Goal: Task Accomplishment & Management: Complete application form

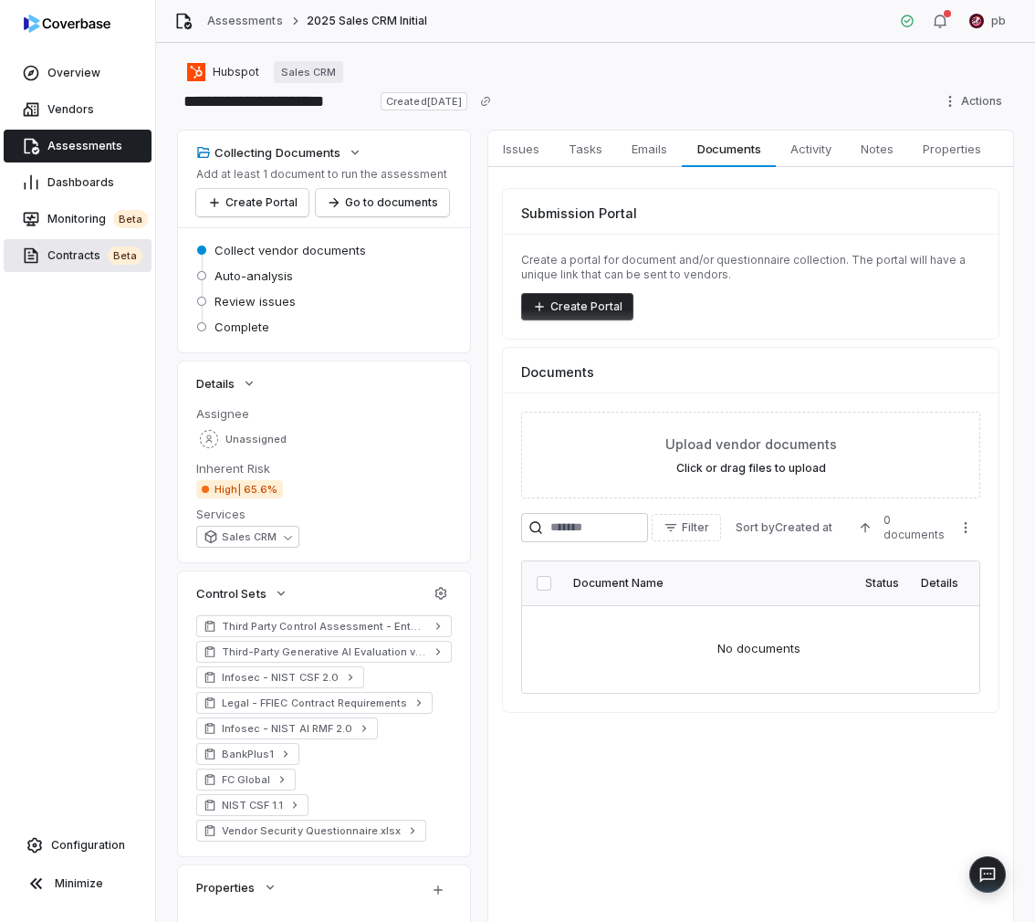
click at [85, 249] on span "Contracts beta" at bounding box center [94, 255] width 95 height 18
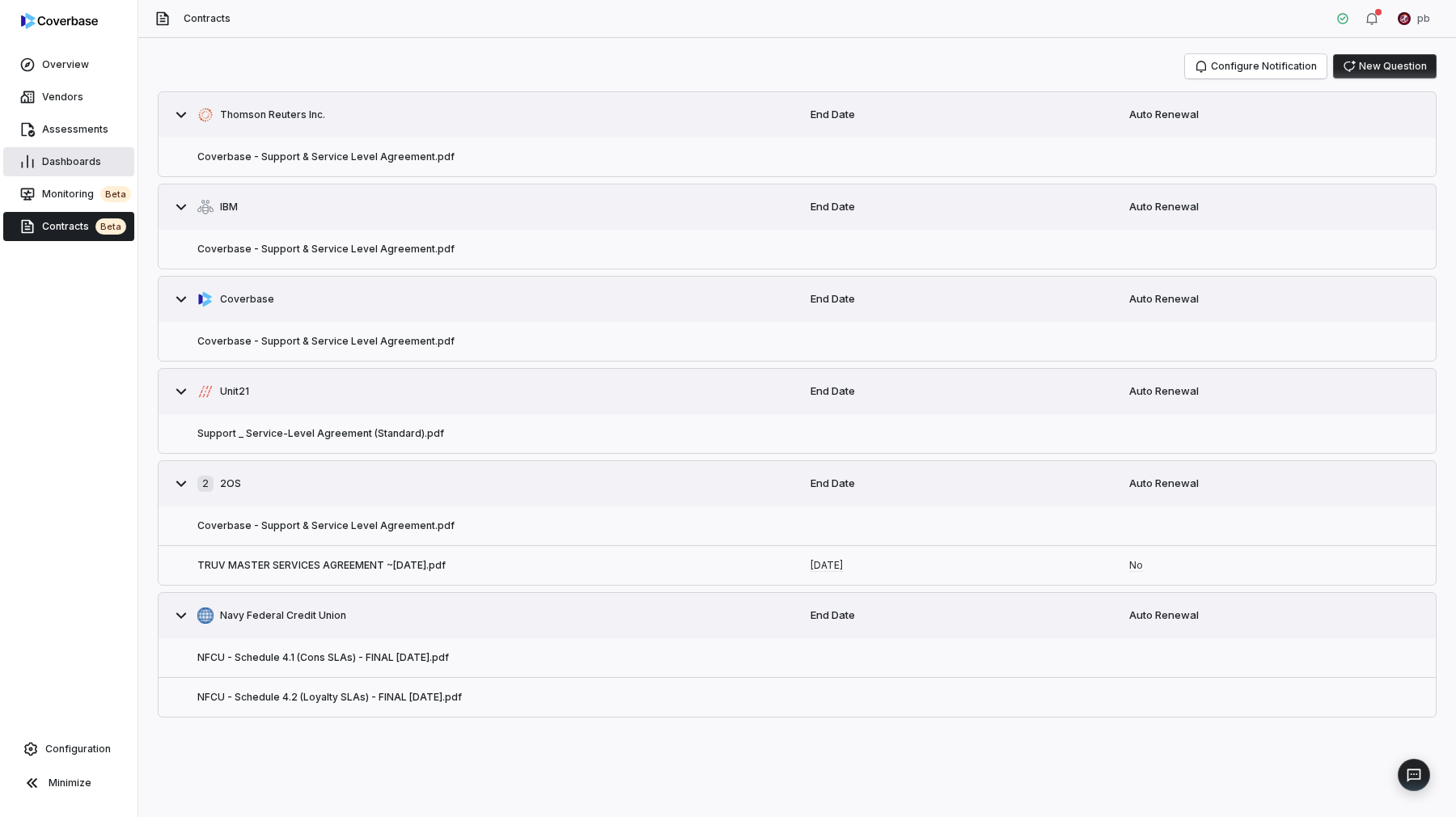
click at [73, 165] on span "Dashboards" at bounding box center [71, 161] width 59 height 13
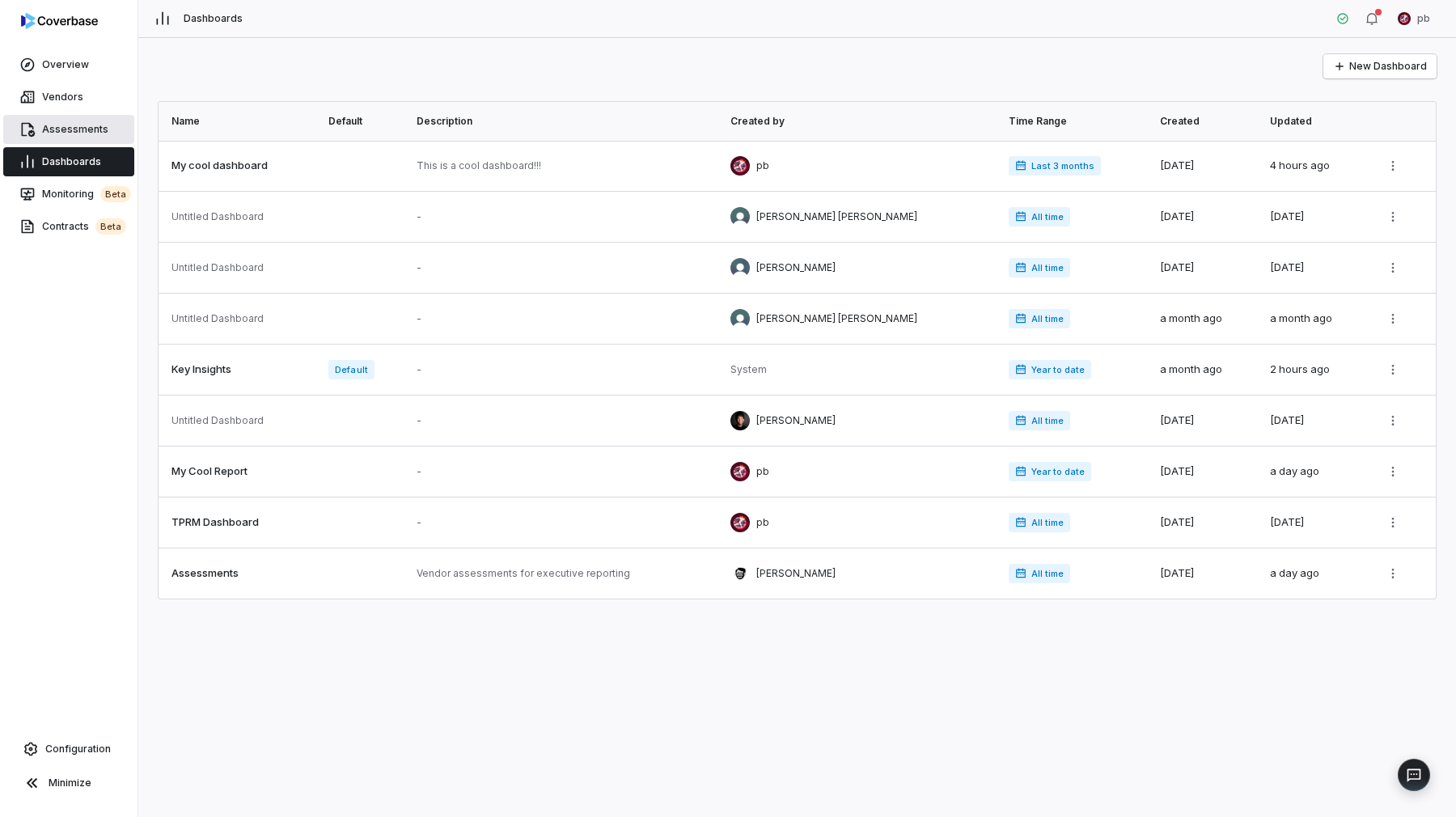
click at [71, 116] on link "Assessments" at bounding box center [69, 129] width 131 height 29
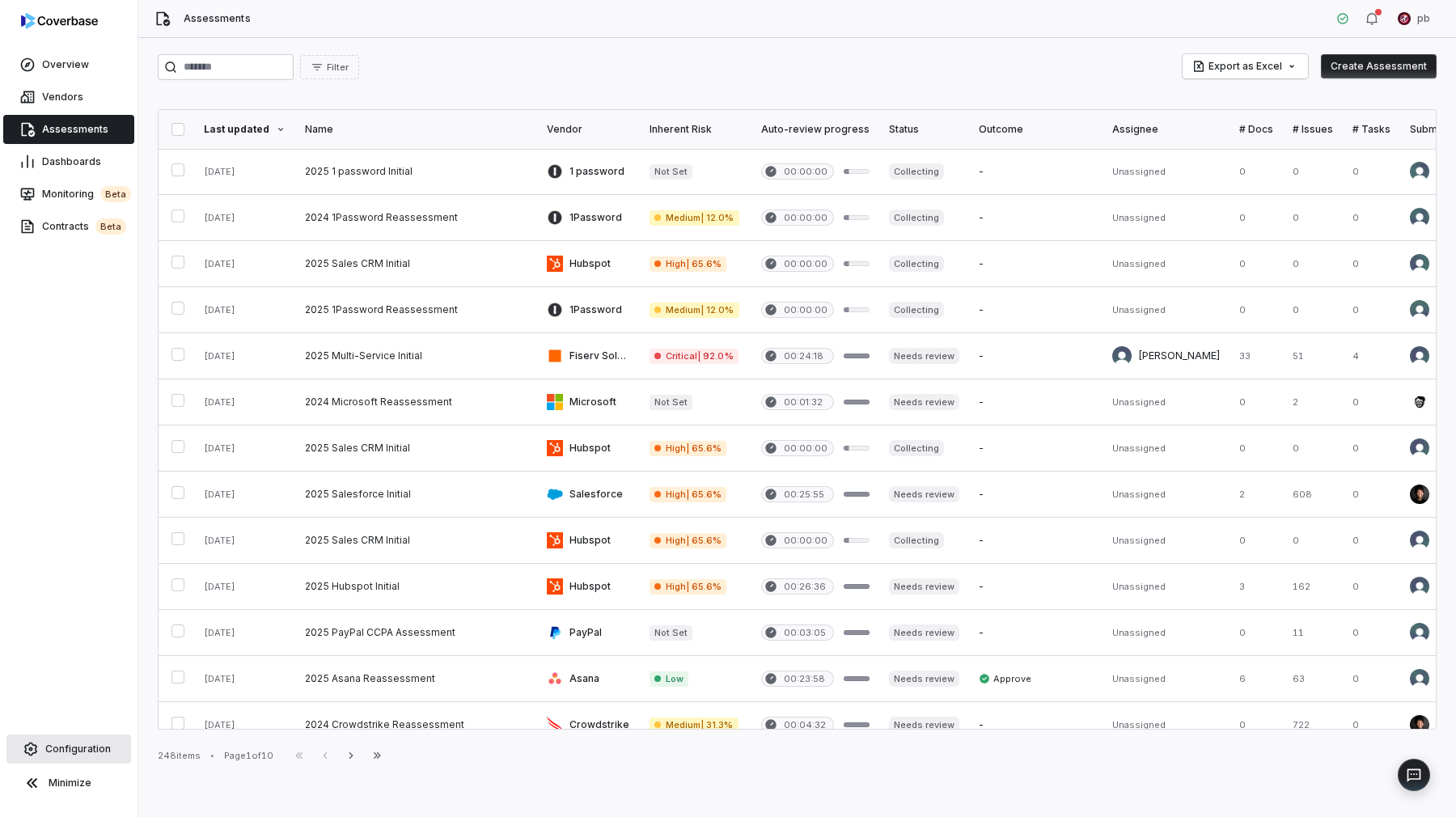
click at [80, 749] on span "Configuration" at bounding box center [78, 749] width 66 height 13
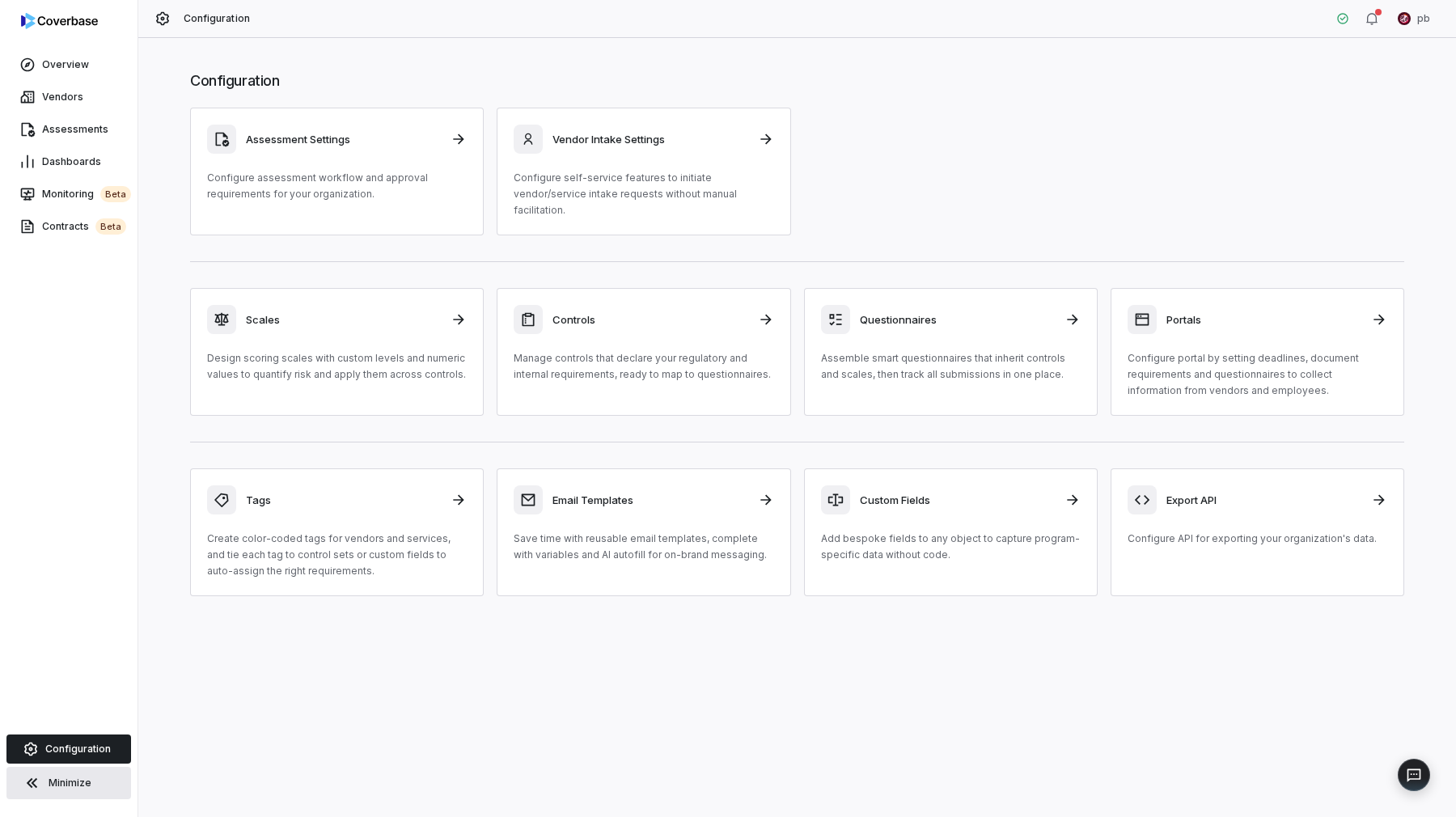
click at [74, 770] on button "Minimize" at bounding box center [68, 782] width 125 height 33
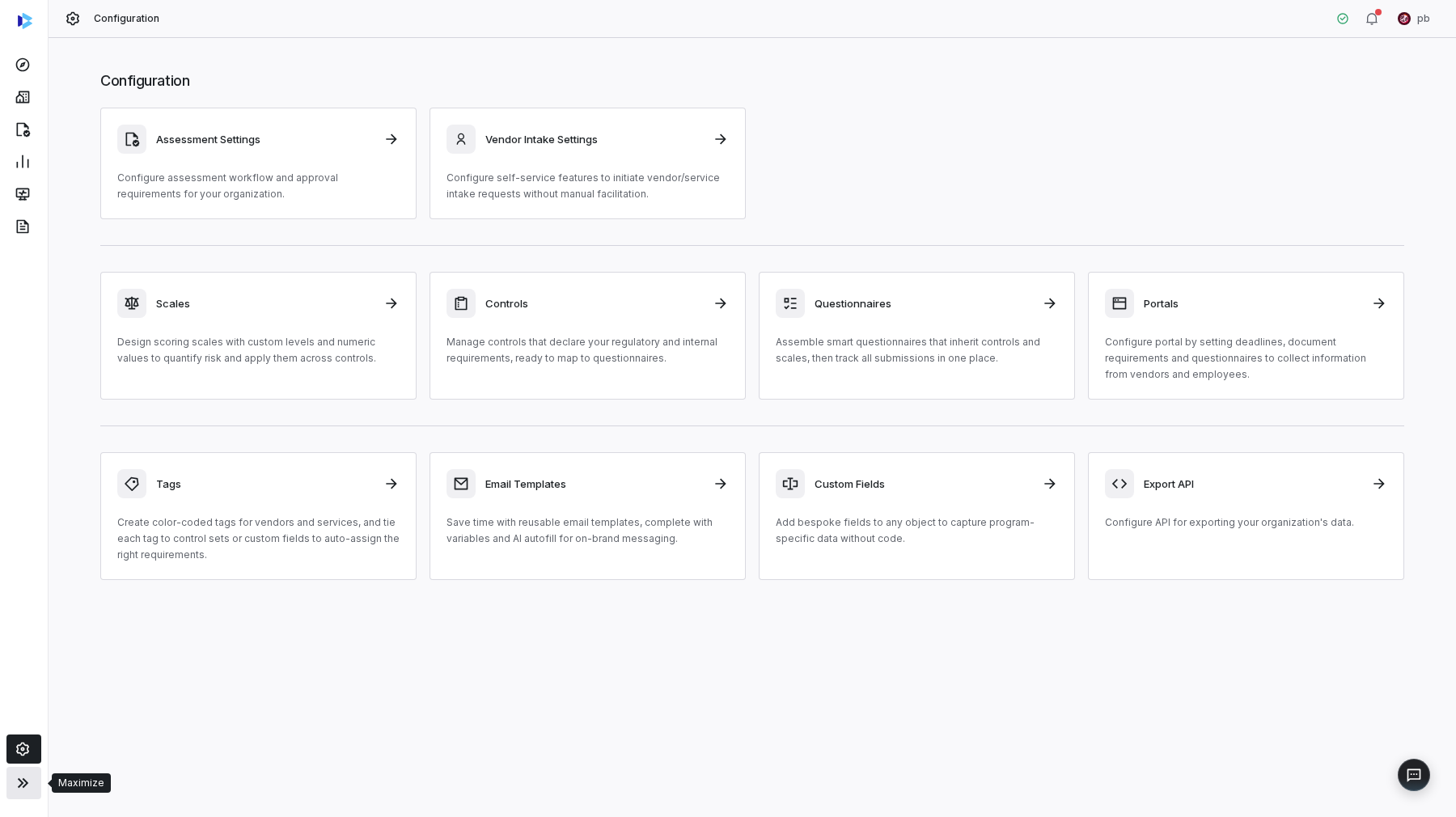
click at [33, 775] on button at bounding box center [23, 782] width 35 height 33
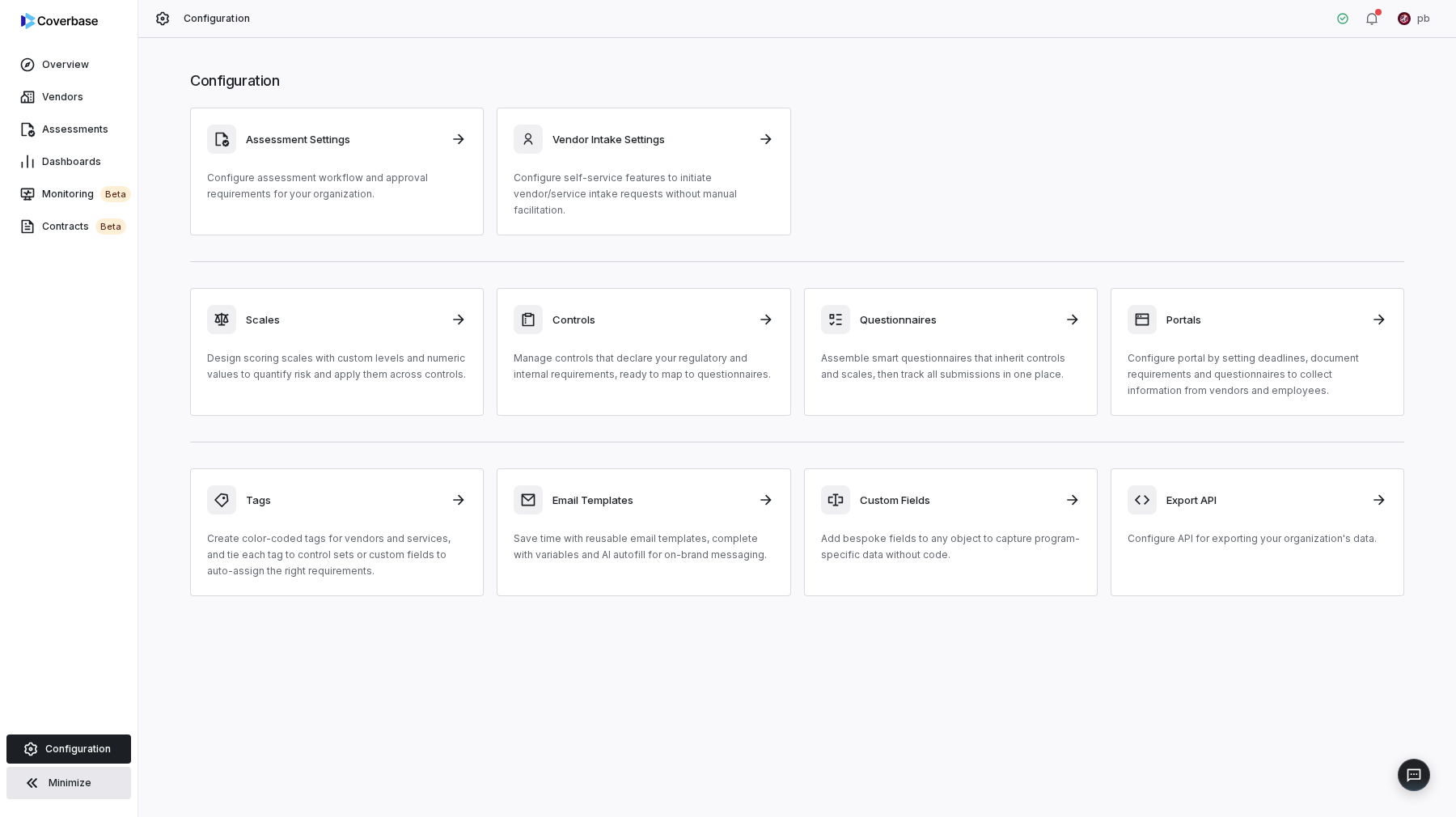
click at [49, 782] on span "Minimize" at bounding box center [70, 782] width 43 height 13
click at [138, 782] on div "Configuration Assessment Settings Configure assessment workflow and approval re…" at bounding box center [797, 427] width 1318 height 779
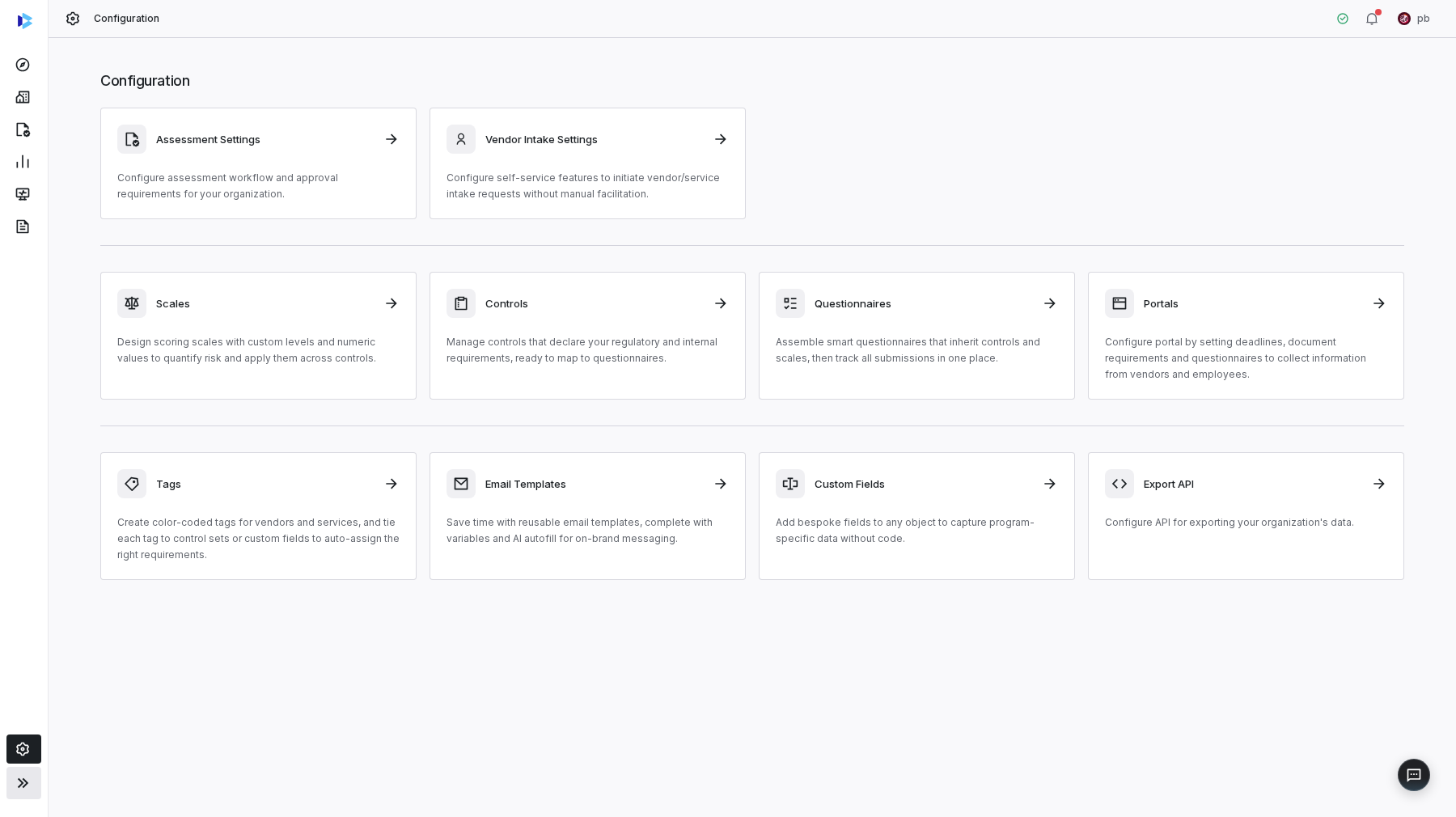
click at [40, 782] on button at bounding box center [23, 782] width 35 height 33
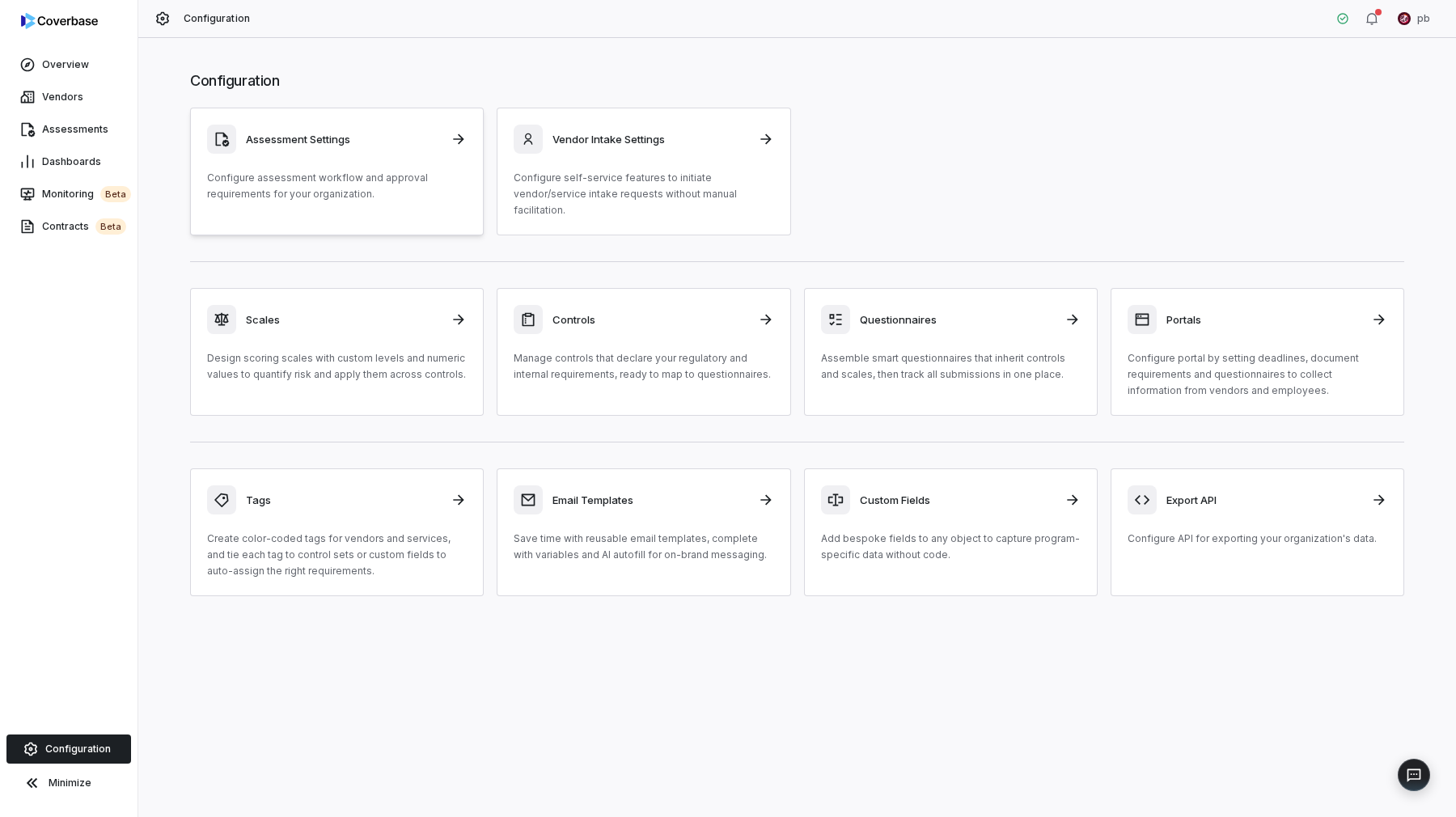
click at [403, 121] on link "Assessment Settings Configure assessment workflow and approval requirements for…" at bounding box center [337, 171] width 293 height 128
click at [367, 366] on link "Scales Design scoring scales with custom levels and numeric values to quantify …" at bounding box center [337, 352] width 293 height 128
click at [916, 350] on p "Assemble smart questionnaires that inherit controls and scales, then track all …" at bounding box center [950, 366] width 260 height 33
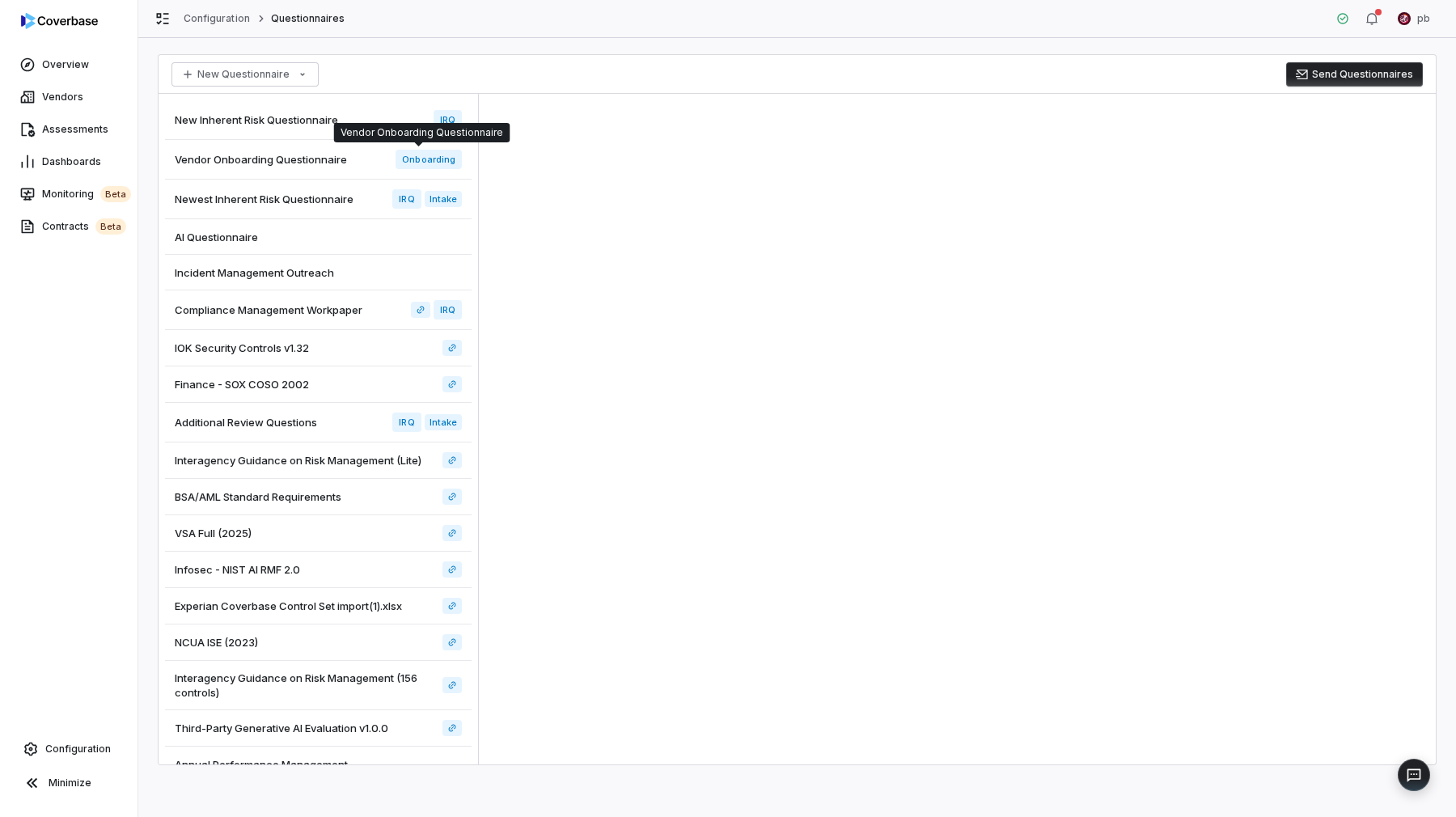
click at [373, 130] on div "Vendor Onboarding Questionnaire" at bounding box center [422, 132] width 163 height 13
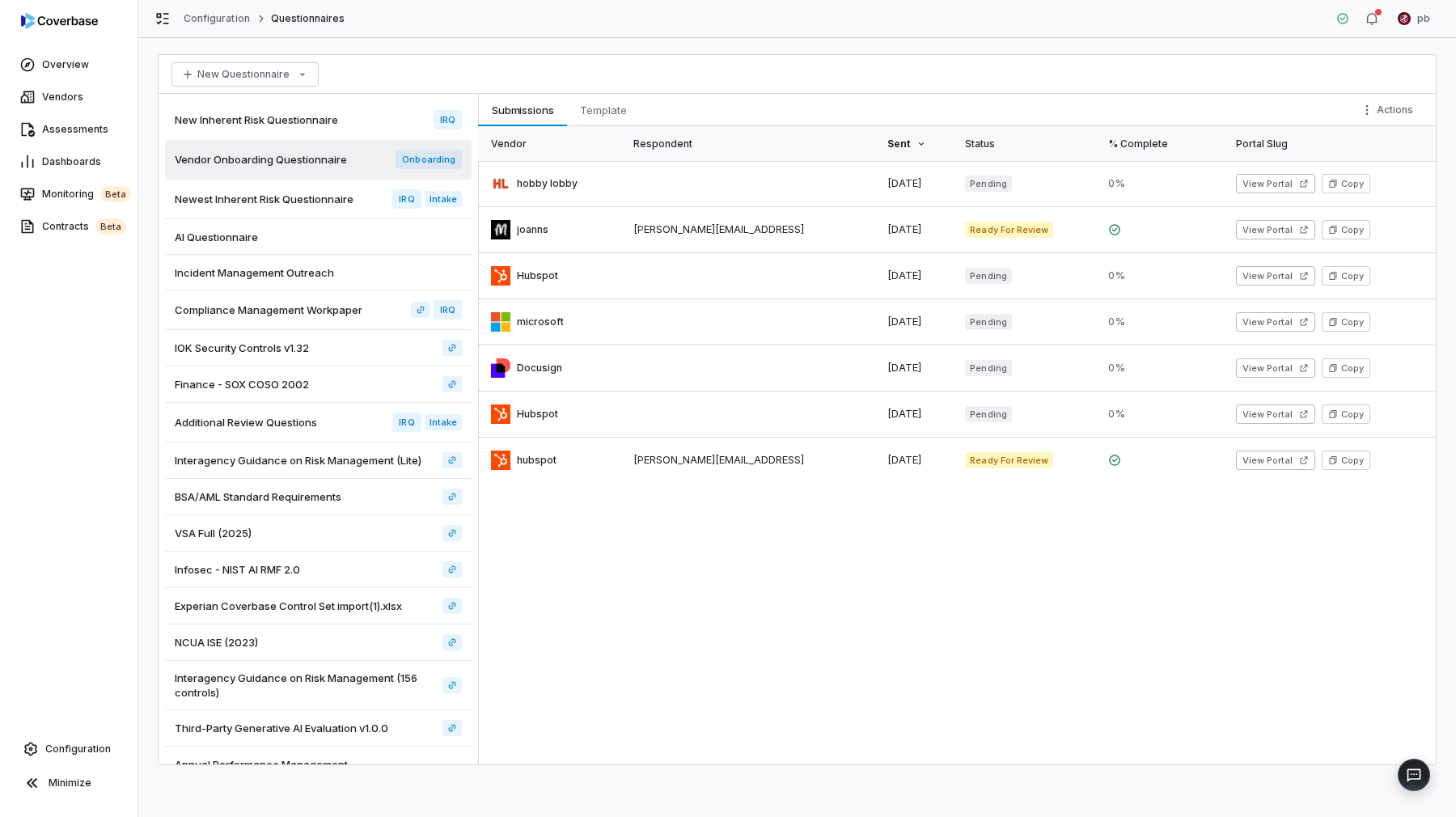
click at [336, 116] on div "New Inherent Risk Questionnaire IRQ" at bounding box center [318, 120] width 307 height 40
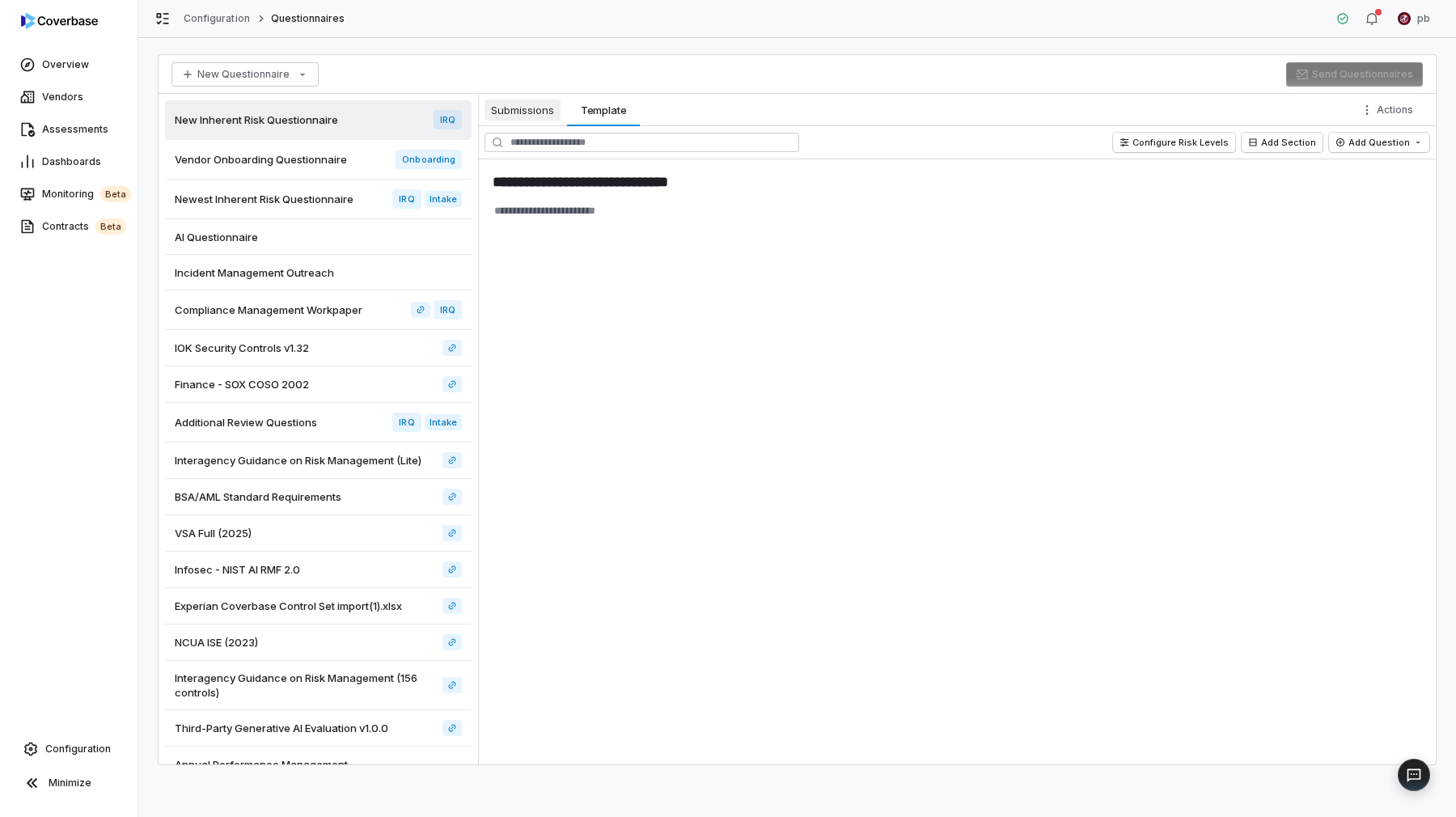
click at [531, 100] on span "Submissions" at bounding box center [523, 110] width 76 height 21
click at [589, 116] on span "Template" at bounding box center [603, 110] width 59 height 21
type textarea "*"
click at [542, 116] on span "Submissions" at bounding box center [523, 110] width 76 height 21
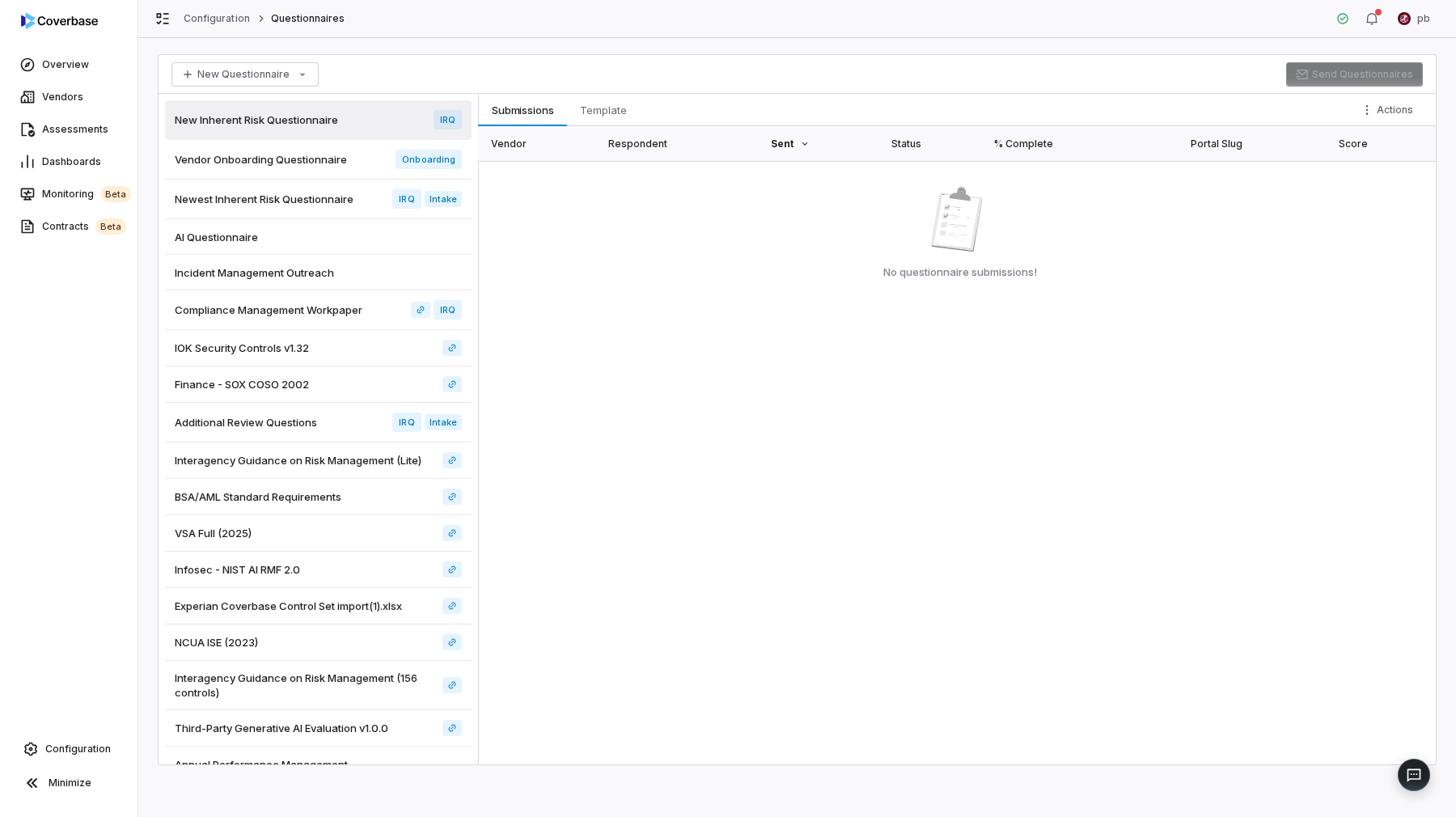
click at [347, 211] on div "Newest Inherent Risk Questionnaire IRQ Intake" at bounding box center [318, 199] width 307 height 40
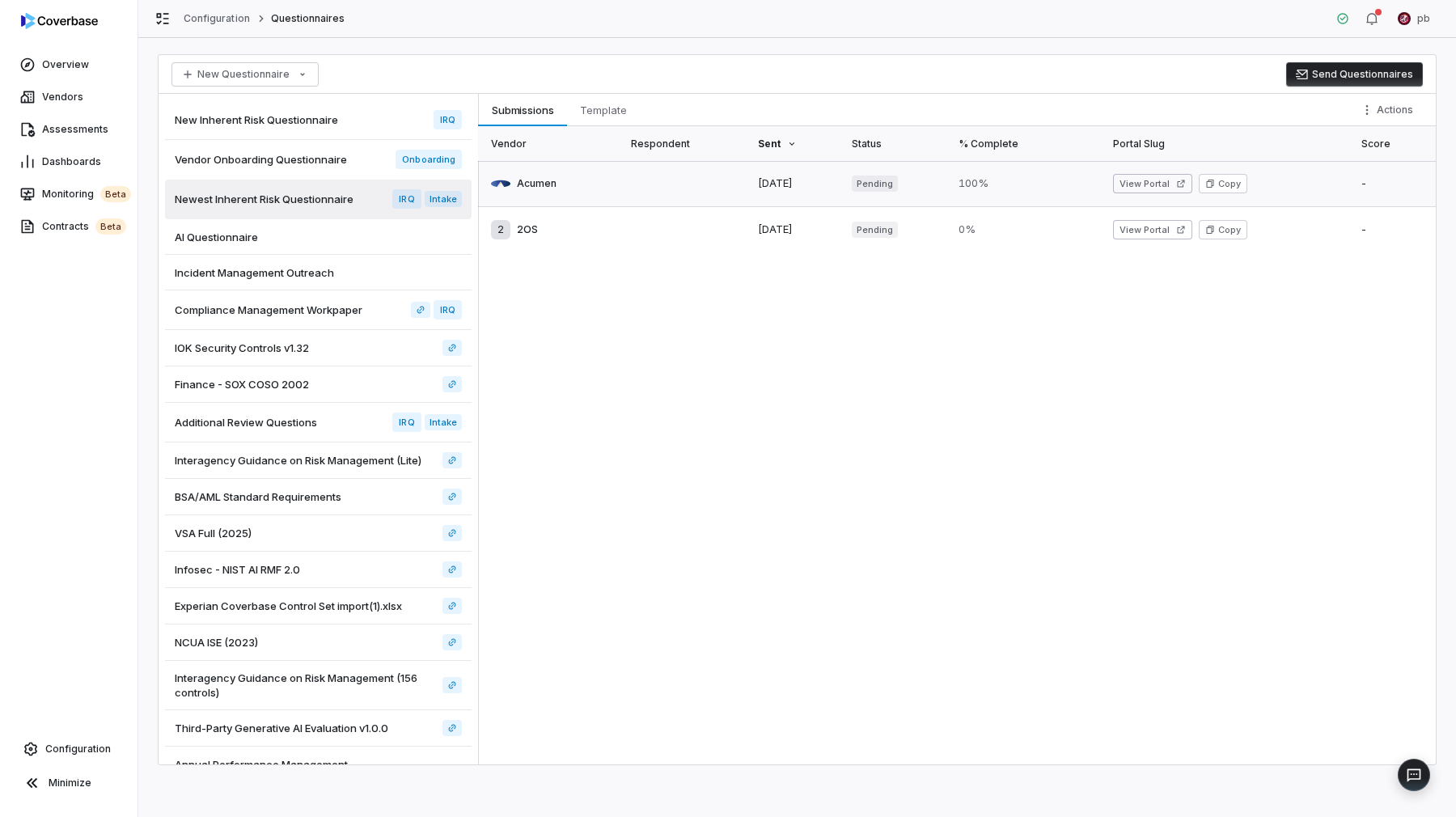
click at [584, 187] on link at bounding box center [549, 183] width 143 height 45
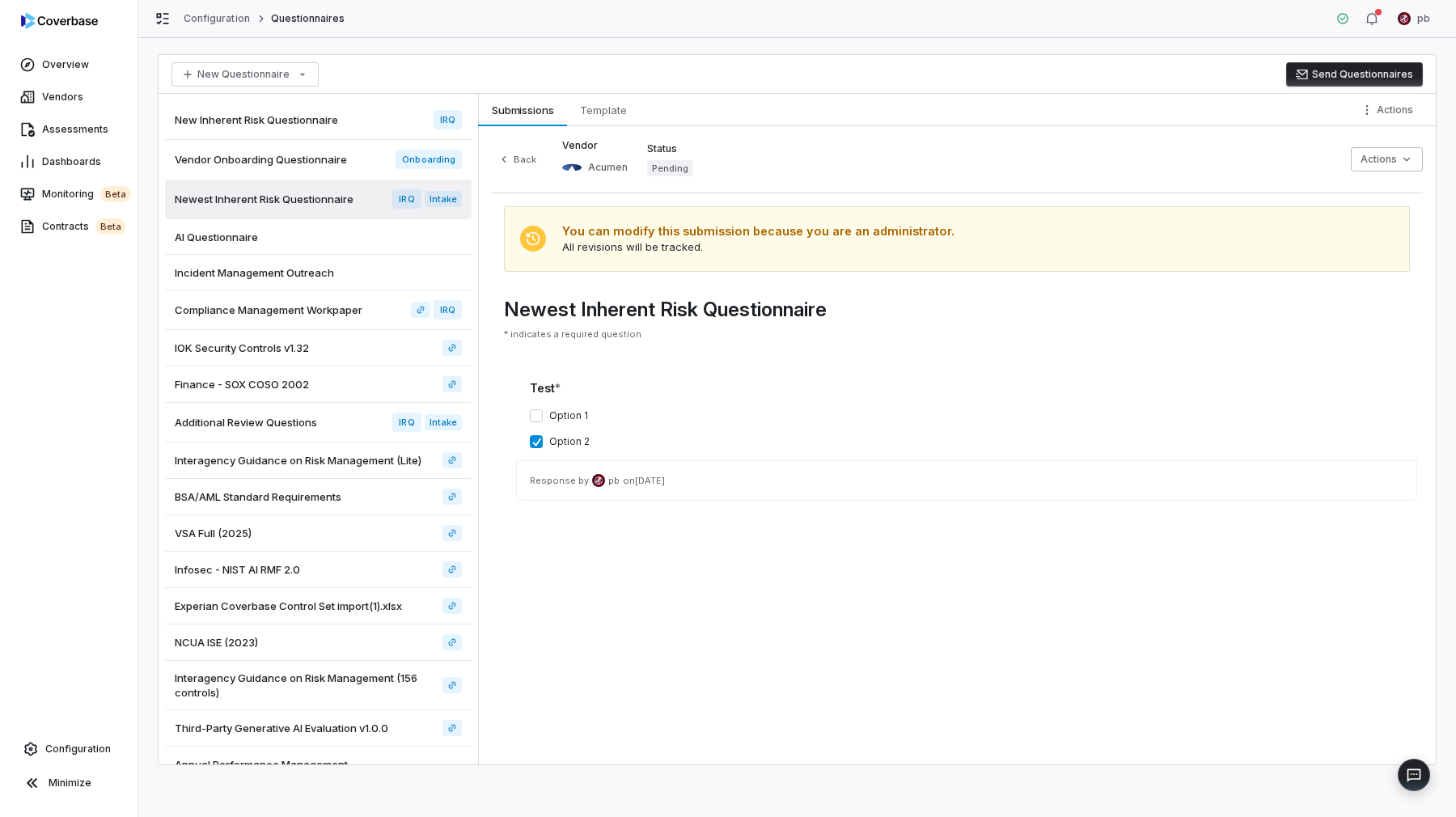
click at [535, 412] on button "Option 1" at bounding box center [536, 416] width 13 height 13
click at [534, 441] on button "Option 2" at bounding box center [536, 441] width 13 height 13
click at [535, 445] on button "Option 2" at bounding box center [536, 441] width 13 height 13
drag, startPoint x: 653, startPoint y: 483, endPoint x: 793, endPoint y: 482, distance: 140.0
click at [793, 482] on p "Response by pb on Oct 14, 2025" at bounding box center [967, 480] width 874 height 13
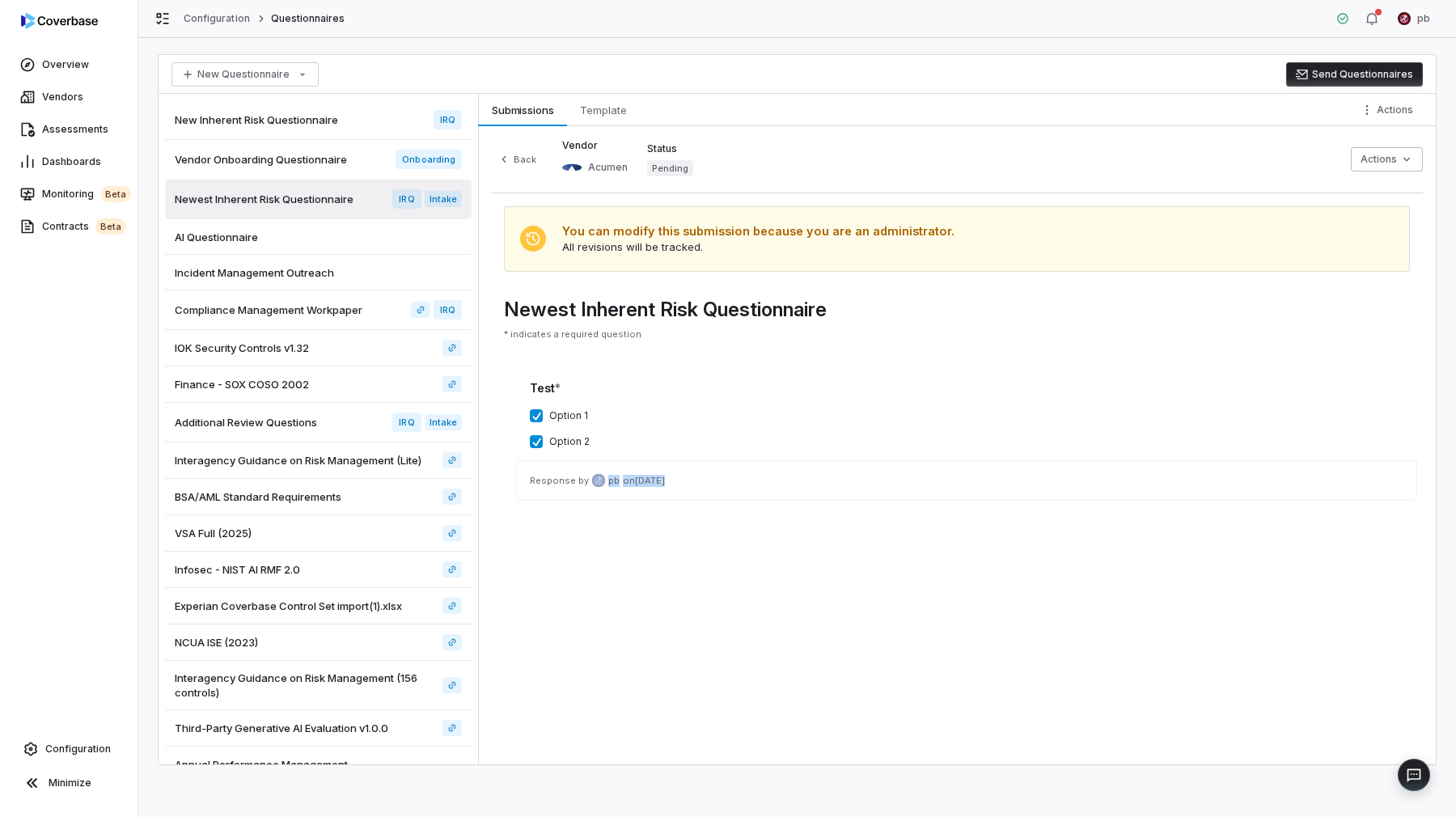
click at [793, 482] on p "Response by pb on Oct 14, 2025" at bounding box center [967, 480] width 874 height 13
click at [673, 268] on div "You can modify this submission because you are an administrator. All revisions …" at bounding box center [957, 239] width 906 height 66
click at [674, 258] on div "You can modify this submission because you are an administrator. All revisions …" at bounding box center [957, 239] width 906 height 66
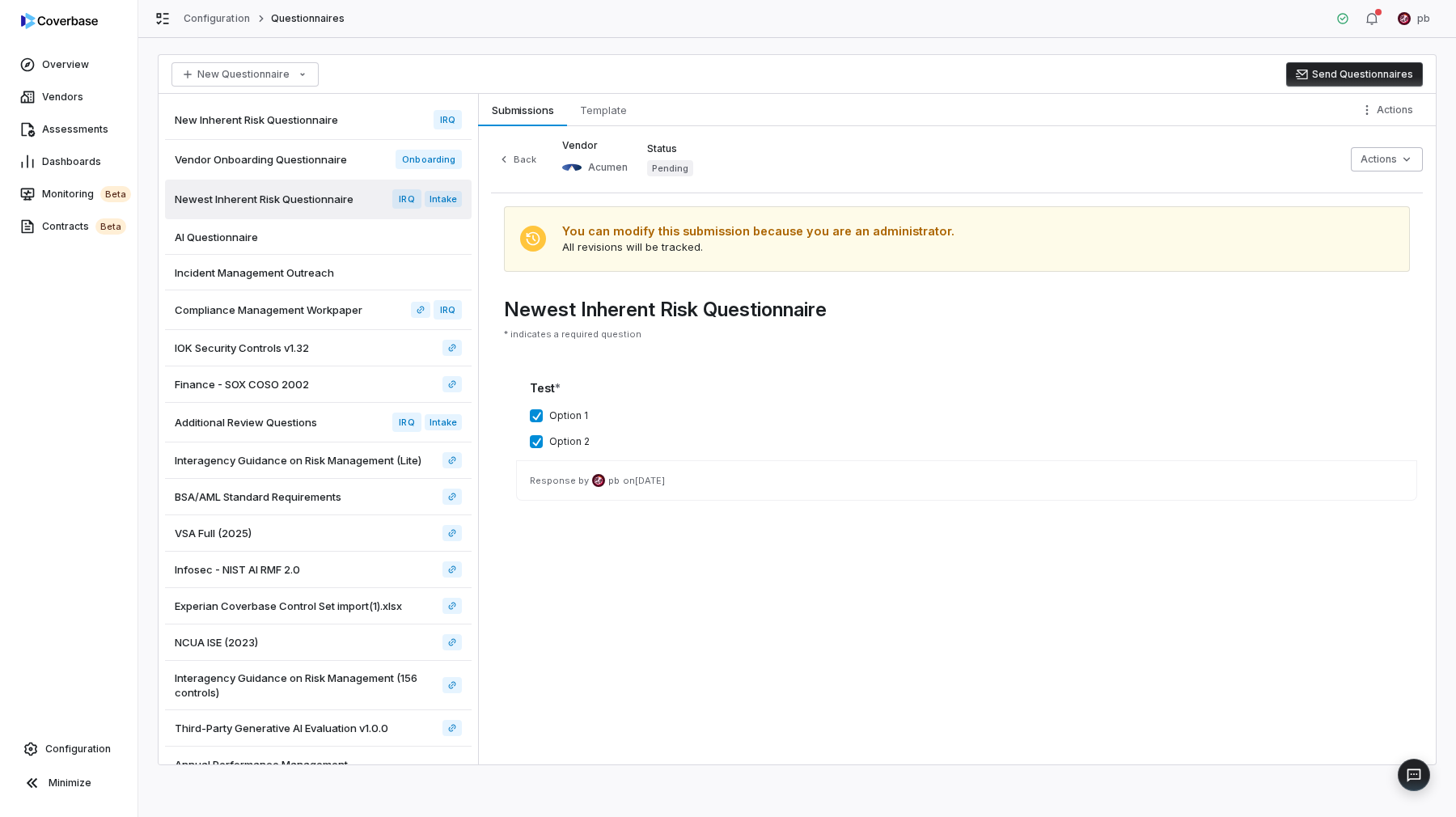
click at [674, 257] on div "You can modify this submission because you are an administrator. All revisions …" at bounding box center [957, 239] width 906 height 66
click at [671, 233] on div "You can modify this submission because you are an administrator." at bounding box center [758, 230] width 393 height 17
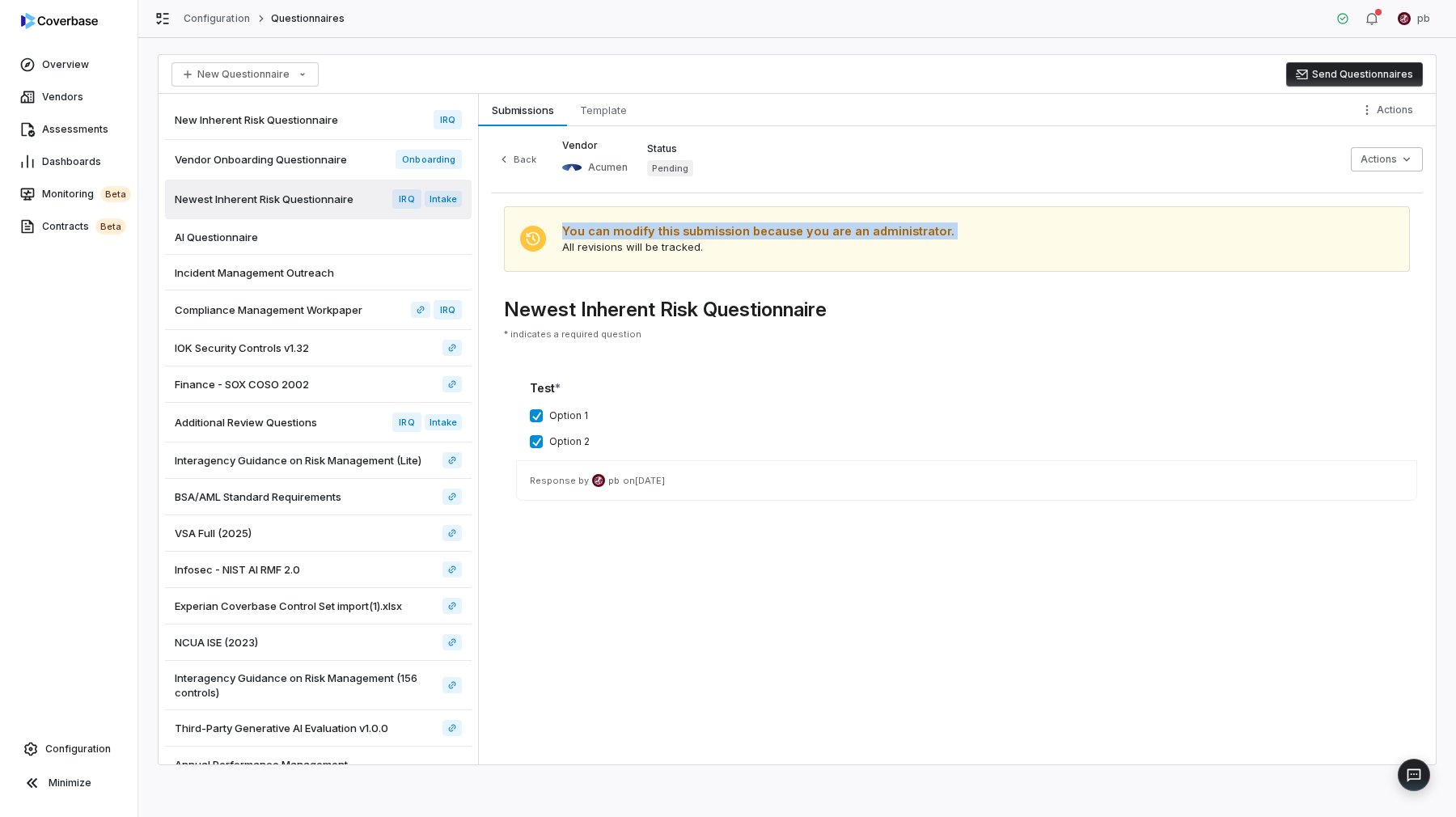
click at [671, 233] on div "You can modify this submission because you are an administrator." at bounding box center [758, 230] width 393 height 17
